Goal: Learn about a topic

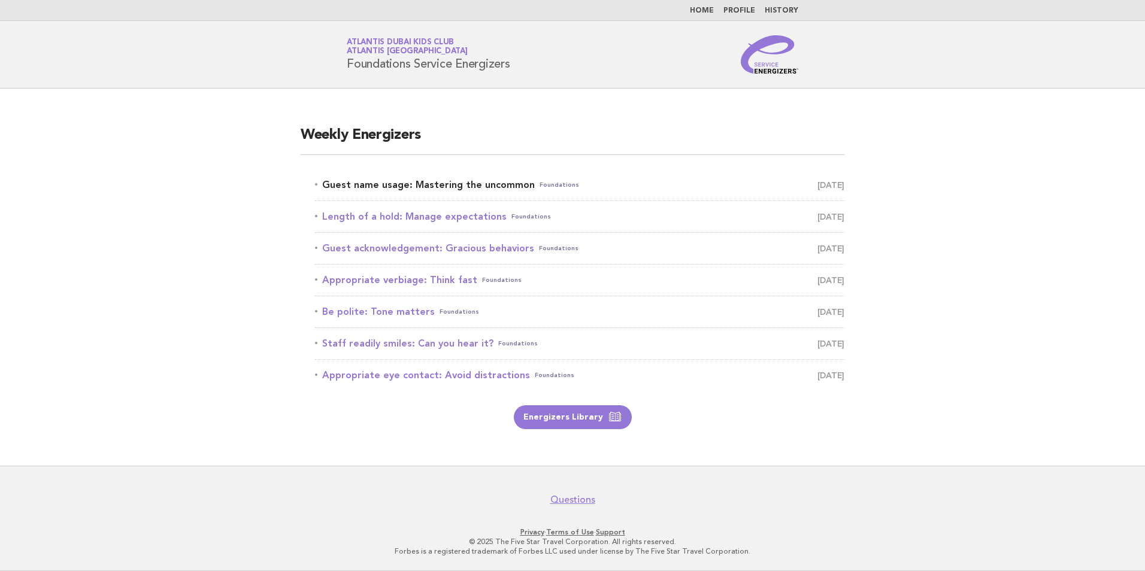
click at [500, 186] on link "Guest name usage: Mastering the uncommon Foundations September 16" at bounding box center [579, 185] width 529 height 17
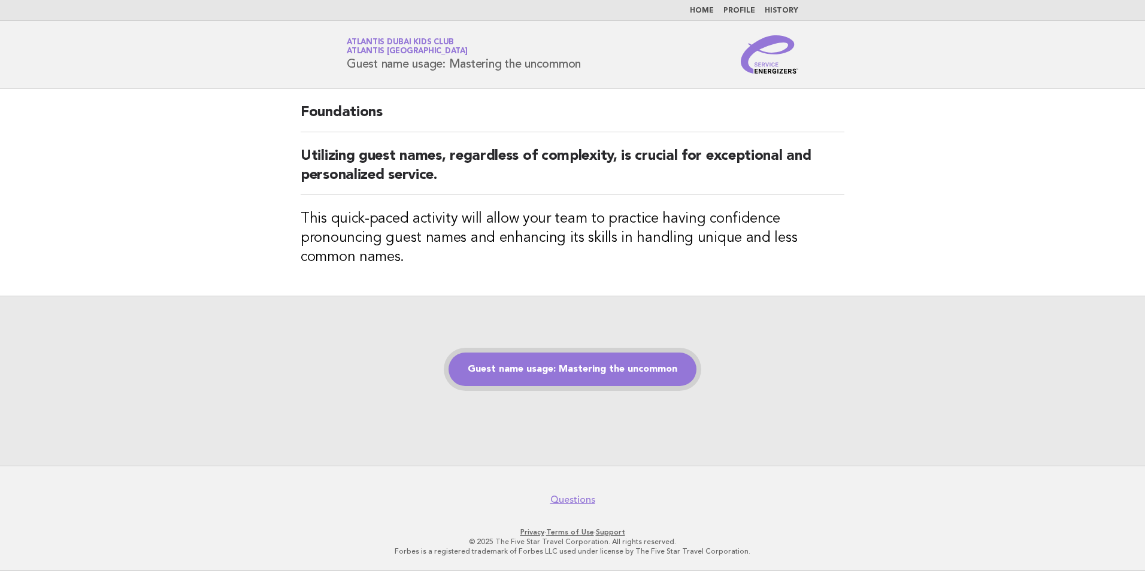
click at [584, 373] on link "Guest name usage: Mastering the uncommon" at bounding box center [572, 370] width 248 height 34
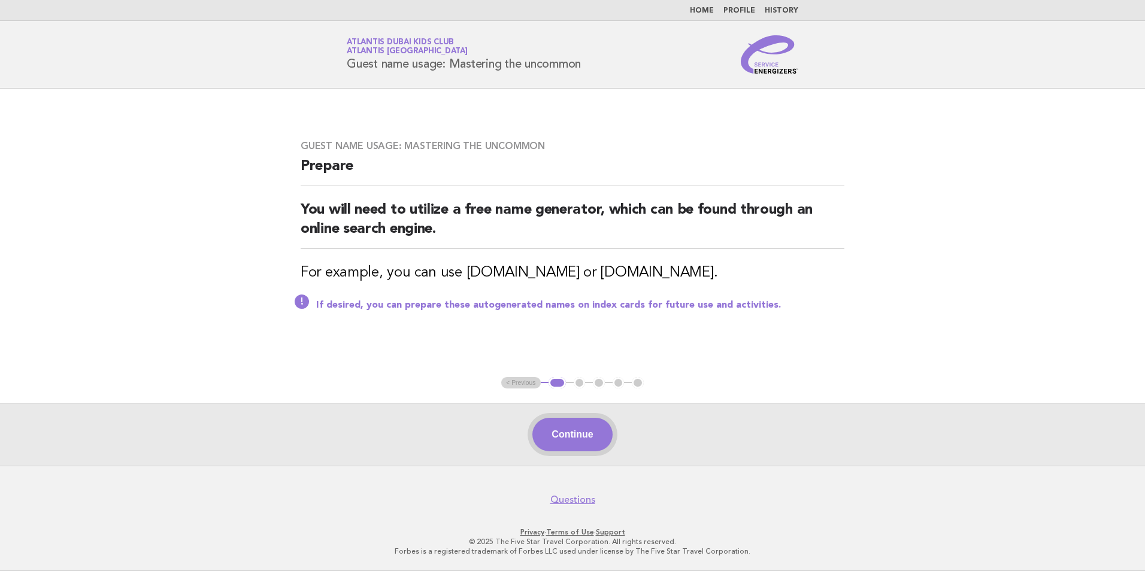
click at [579, 443] on button "Continue" at bounding box center [572, 435] width 80 height 34
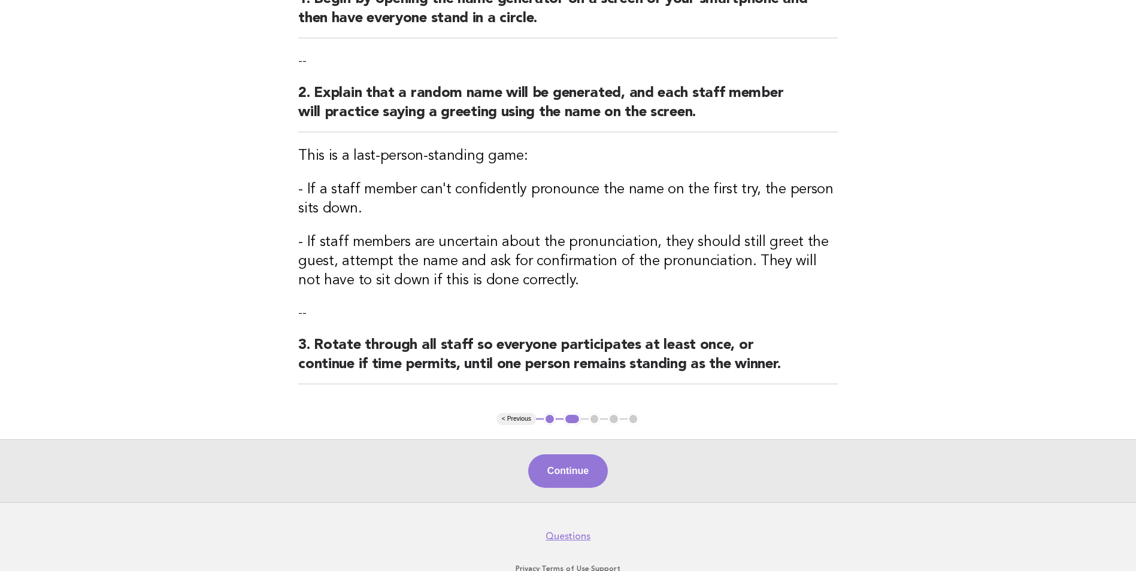
scroll to position [180, 0]
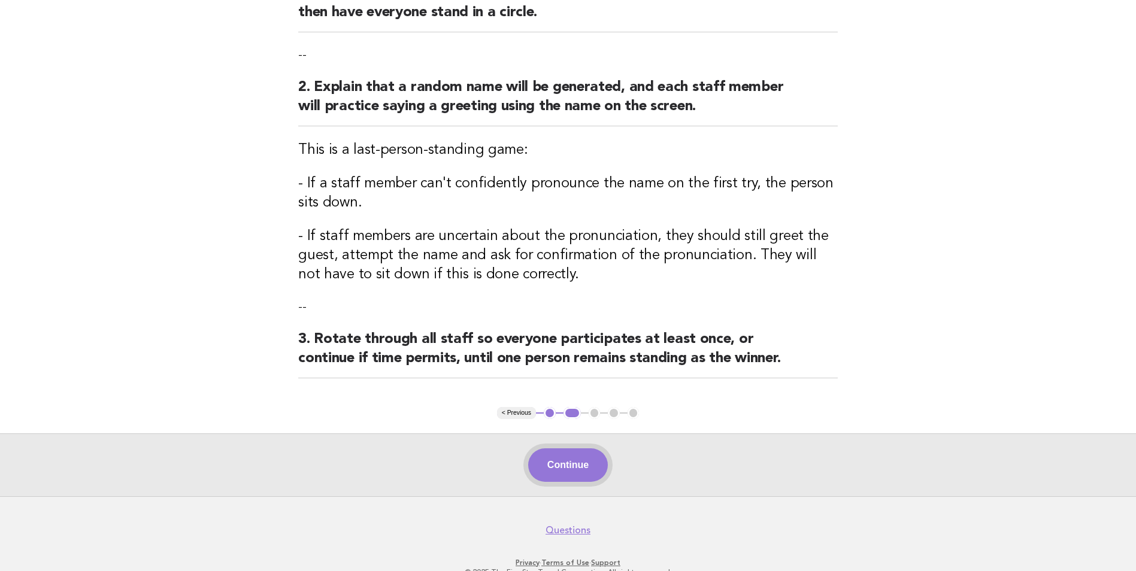
click at [580, 475] on button "Continue" at bounding box center [568, 465] width 80 height 34
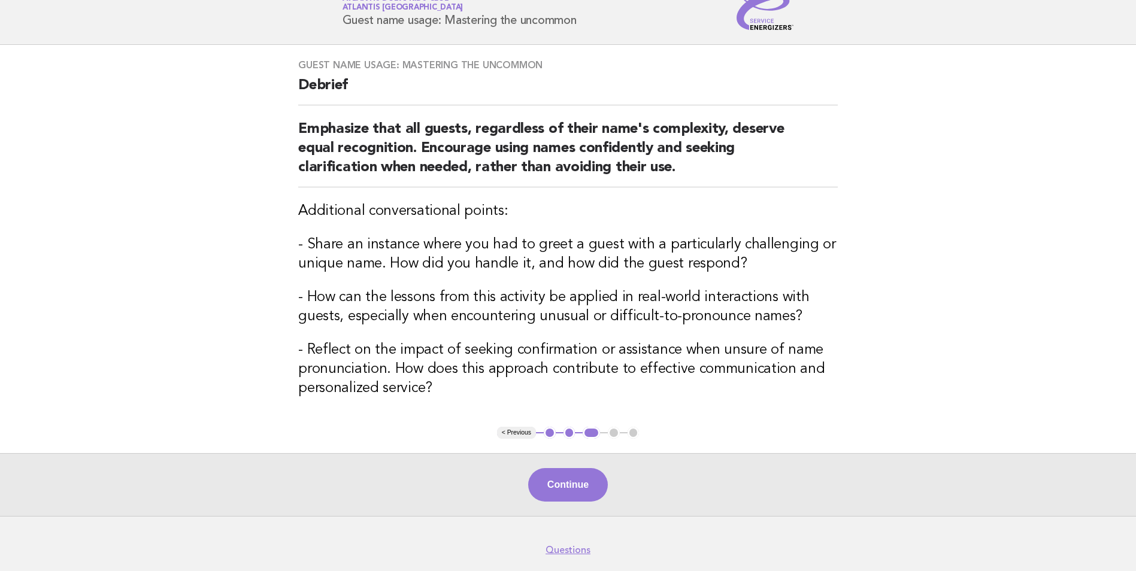
scroll to position [93, 0]
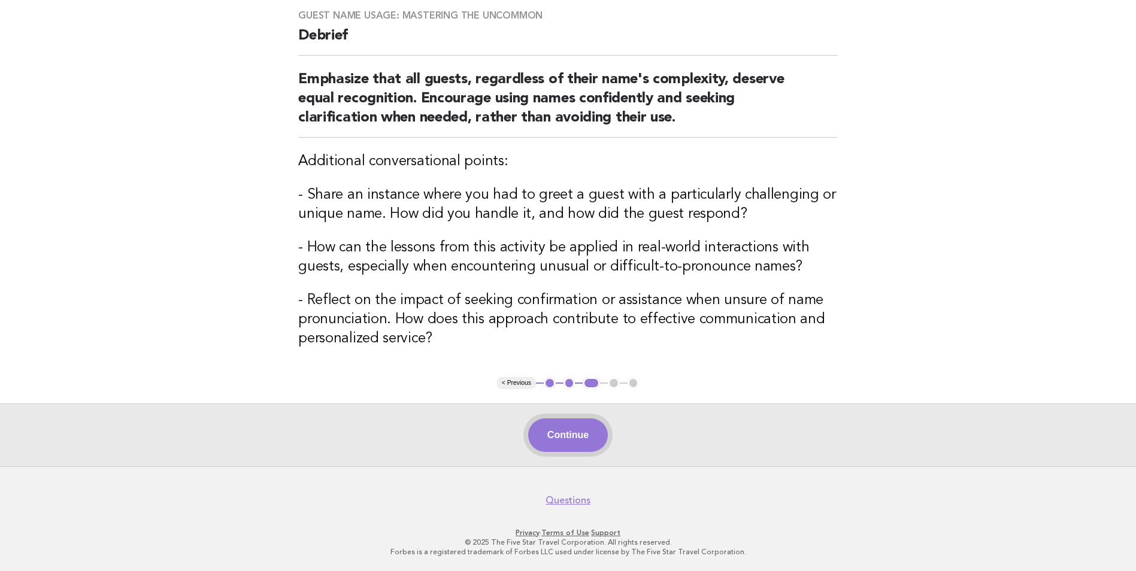
click at [578, 435] on button "Continue" at bounding box center [568, 435] width 80 height 34
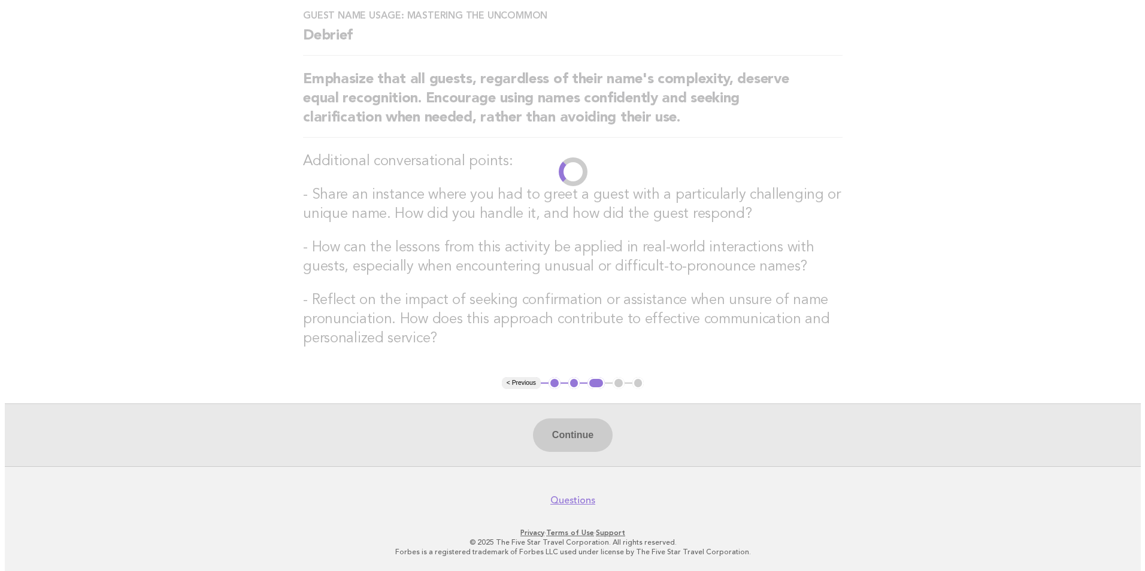
scroll to position [0, 0]
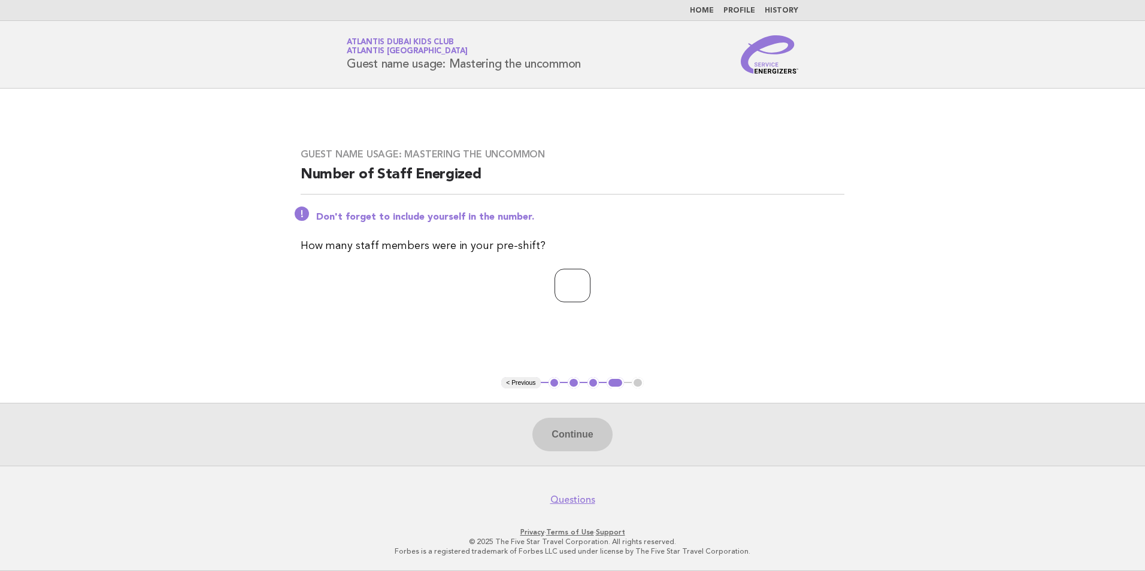
click at [572, 281] on input "number" at bounding box center [572, 286] width 36 height 34
type input "**"
click at [556, 433] on button "Continue" at bounding box center [572, 435] width 80 height 34
